Goal: Find specific page/section: Find specific page/section

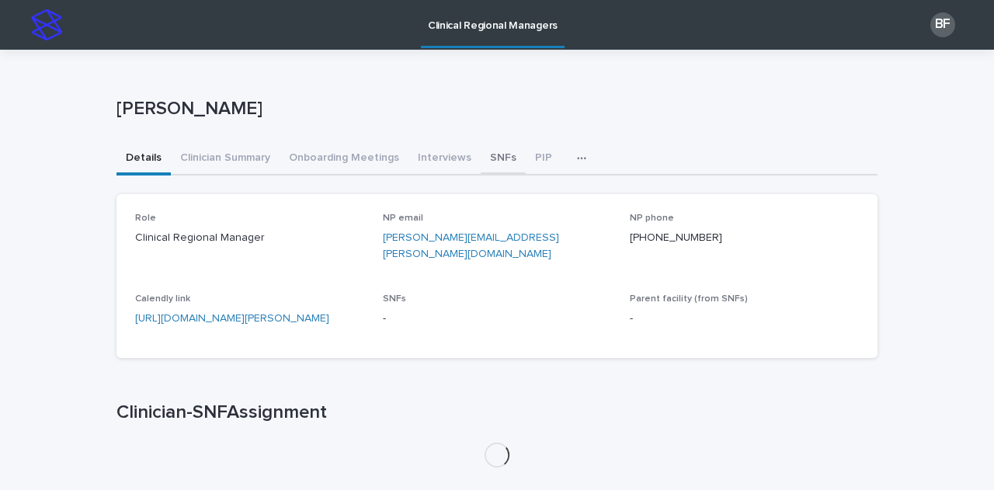
click at [490, 158] on button "SNFs" at bounding box center [503, 159] width 45 height 33
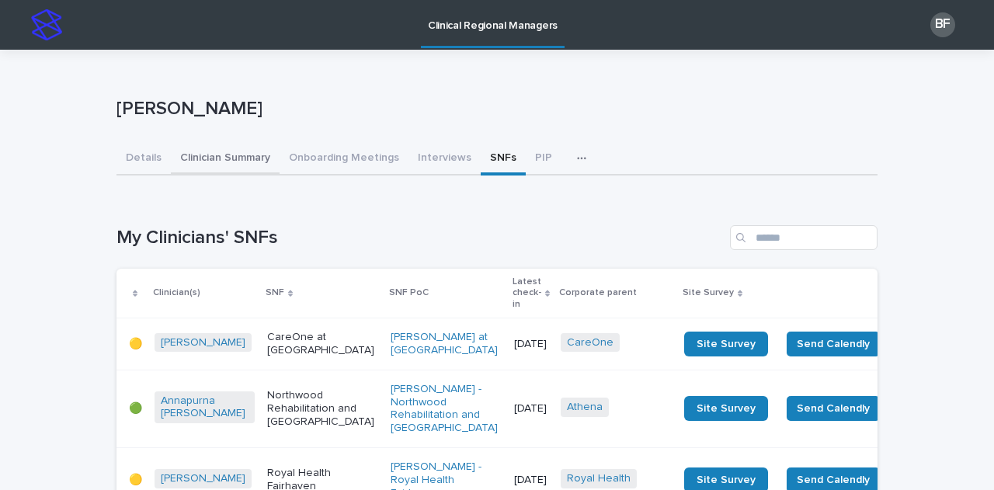
click at [185, 159] on button "Clinician Summary" at bounding box center [225, 159] width 109 height 33
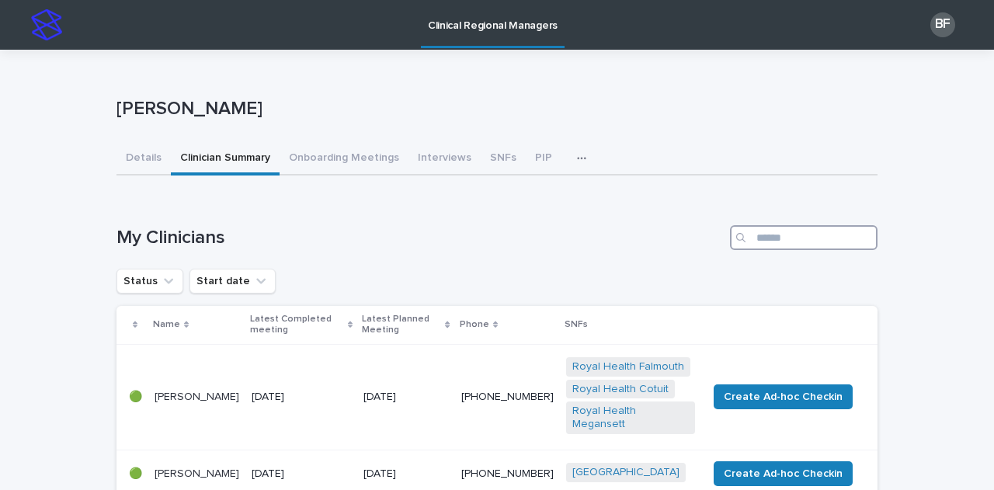
click at [764, 231] on input "Search" at bounding box center [804, 237] width 148 height 25
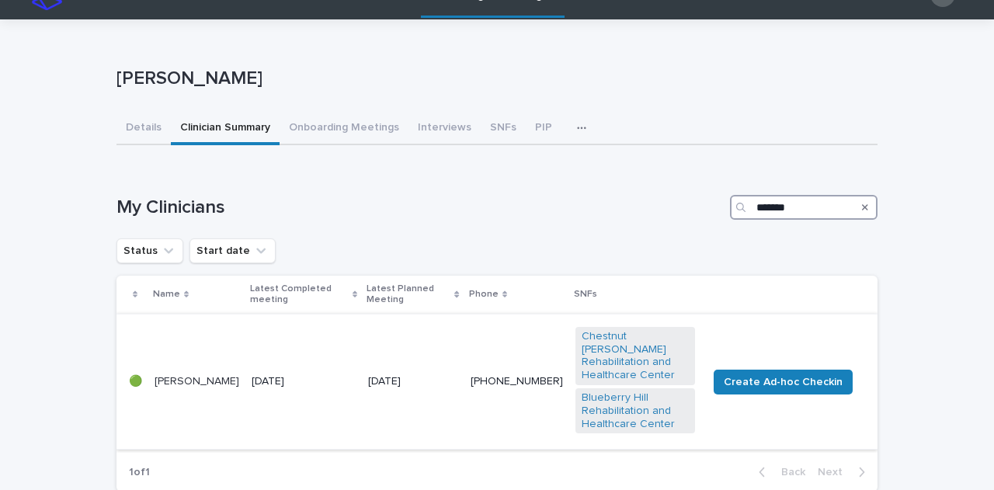
scroll to position [78, 0]
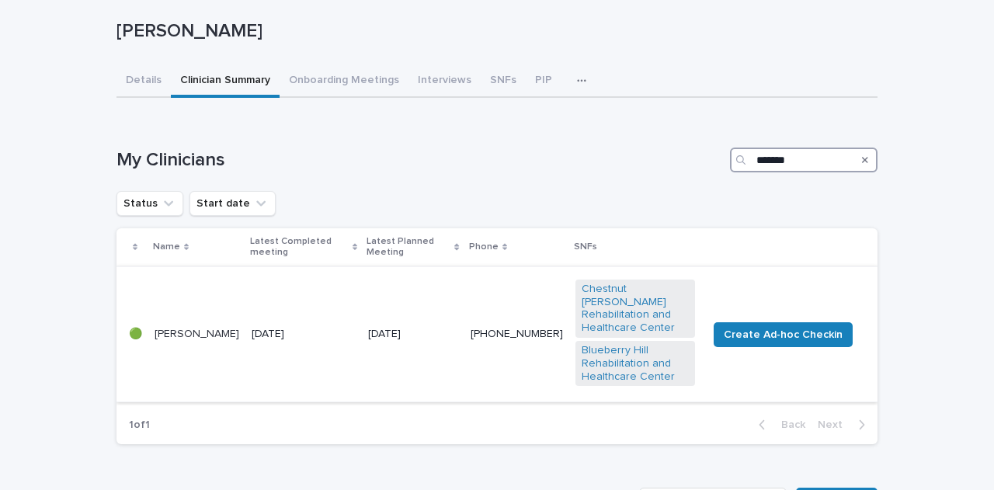
type input "*******"
click at [266, 304] on td "[DATE]" at bounding box center [303, 334] width 116 height 136
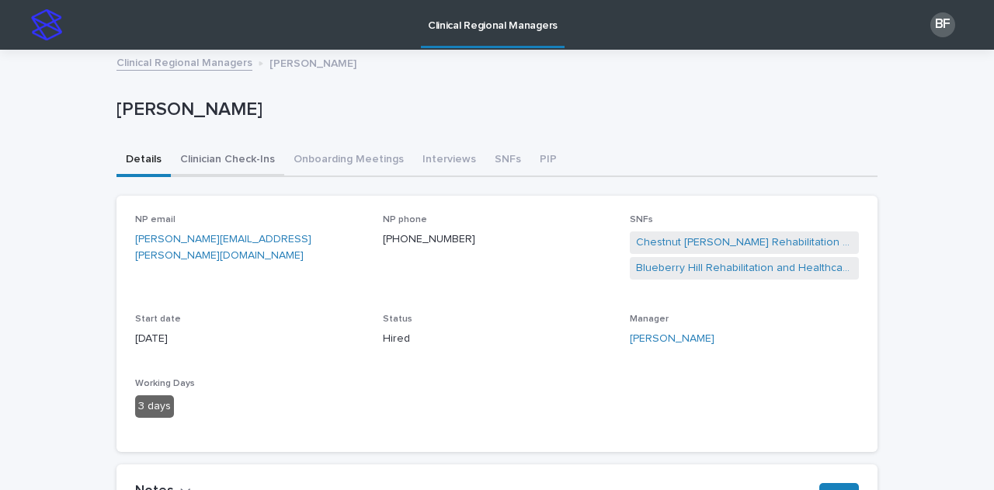
click at [229, 151] on button "Clinician Check-Ins" at bounding box center [227, 160] width 113 height 33
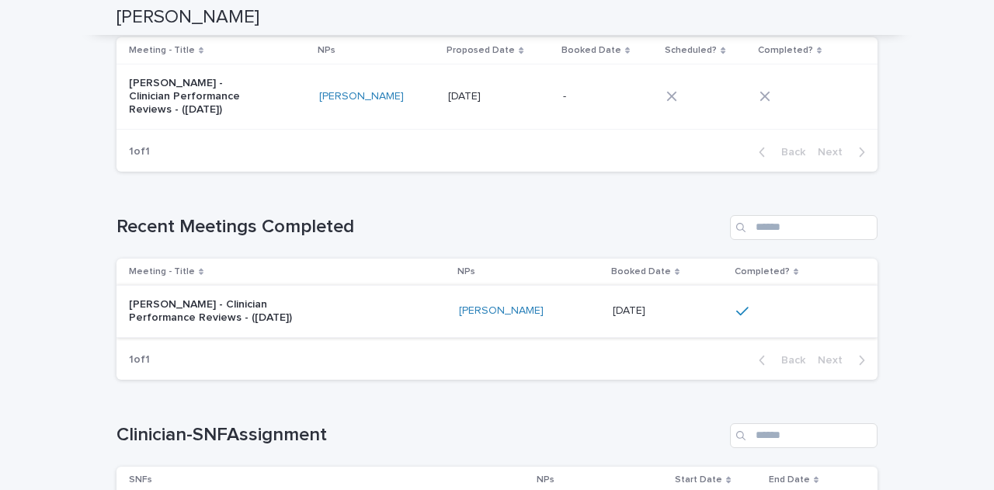
scroll to position [155, 0]
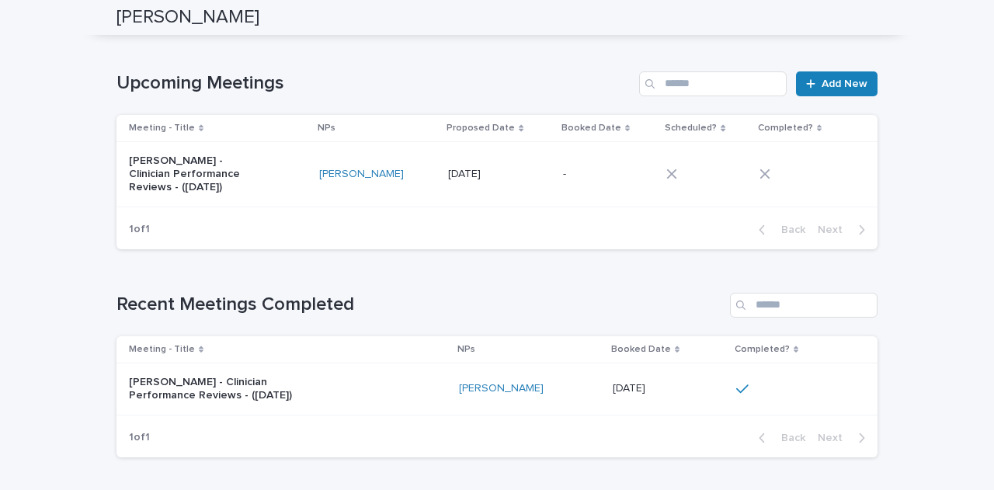
click at [363, 372] on div "[PERSON_NAME] - Clinician Performance Reviews - ([DATE])" at bounding box center [288, 389] width 318 height 39
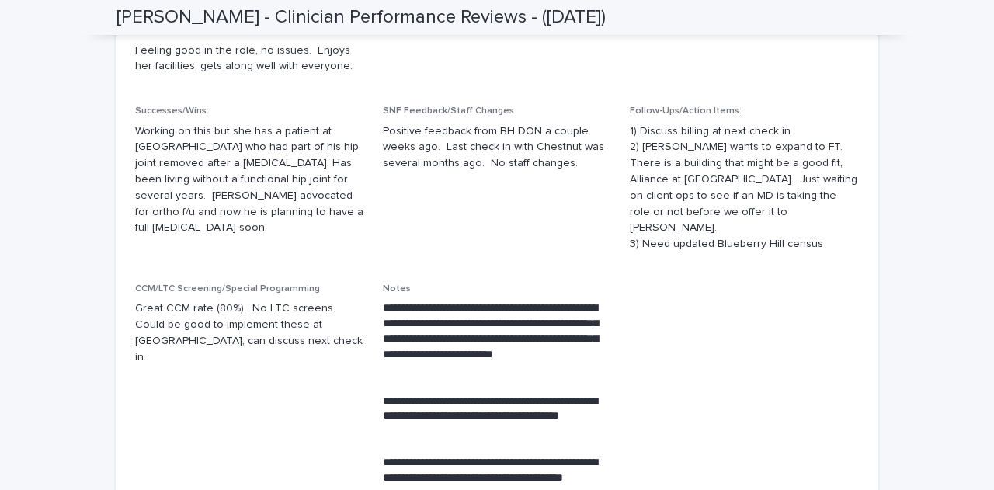
scroll to position [353, 0]
